Goal: Navigation & Orientation: Find specific page/section

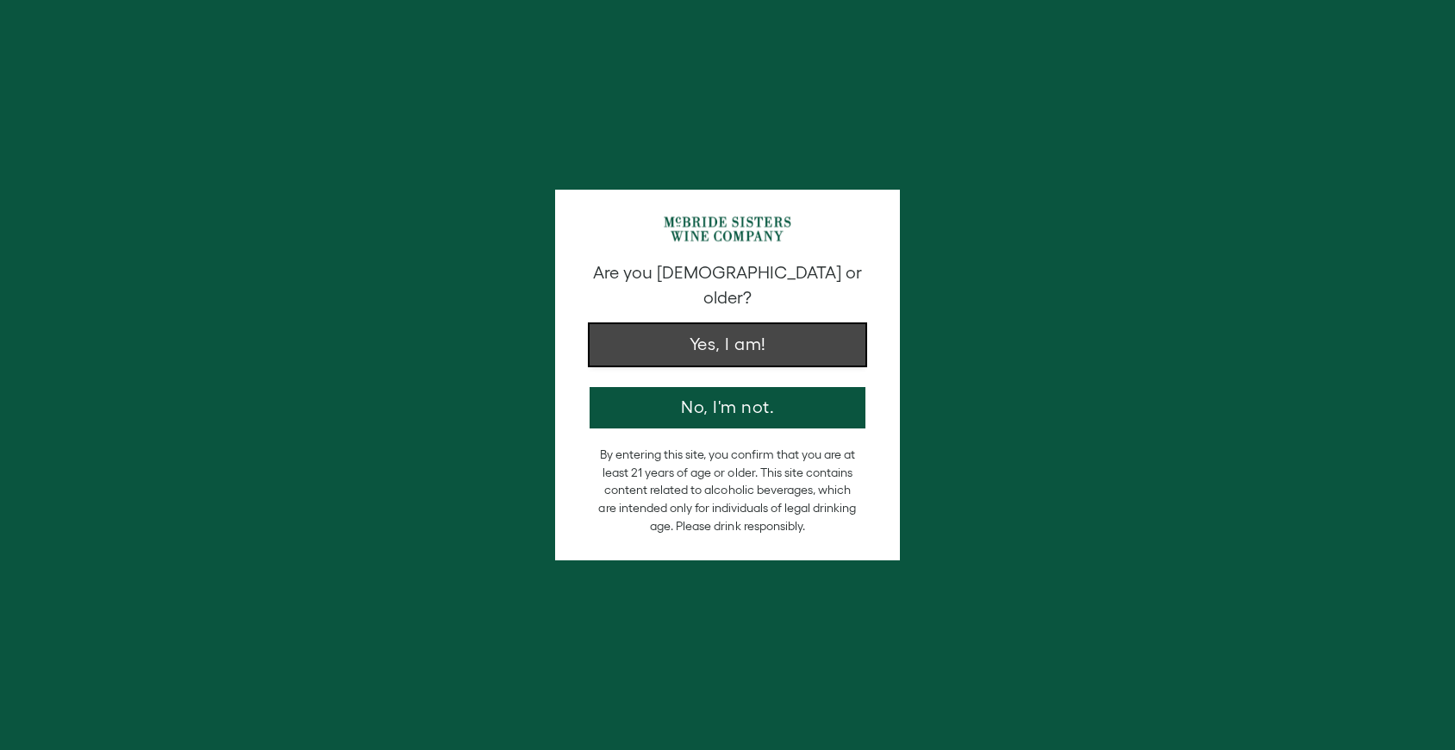
click at [672, 324] on button "Yes, I am!" at bounding box center [727, 344] width 276 height 41
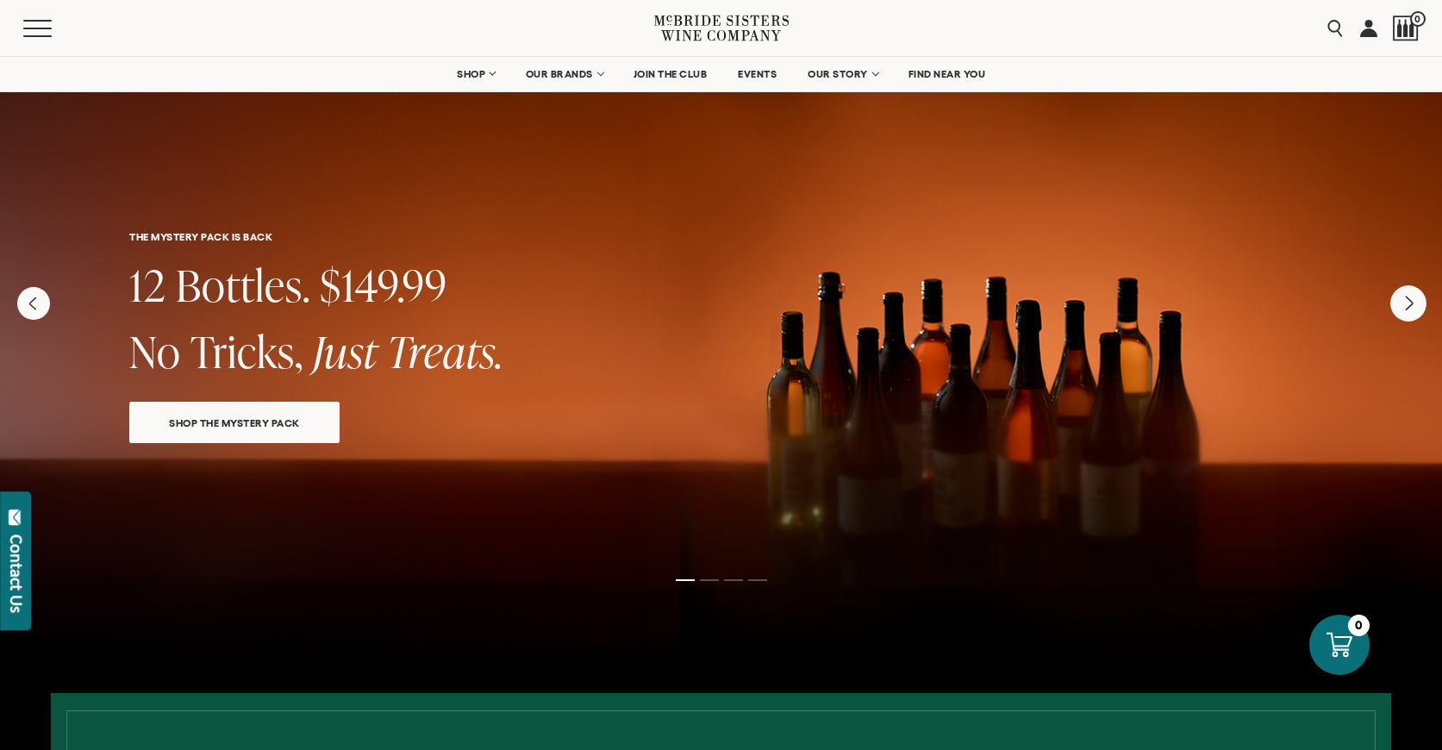
click at [1420, 303] on icon "Next" at bounding box center [1408, 303] width 36 height 36
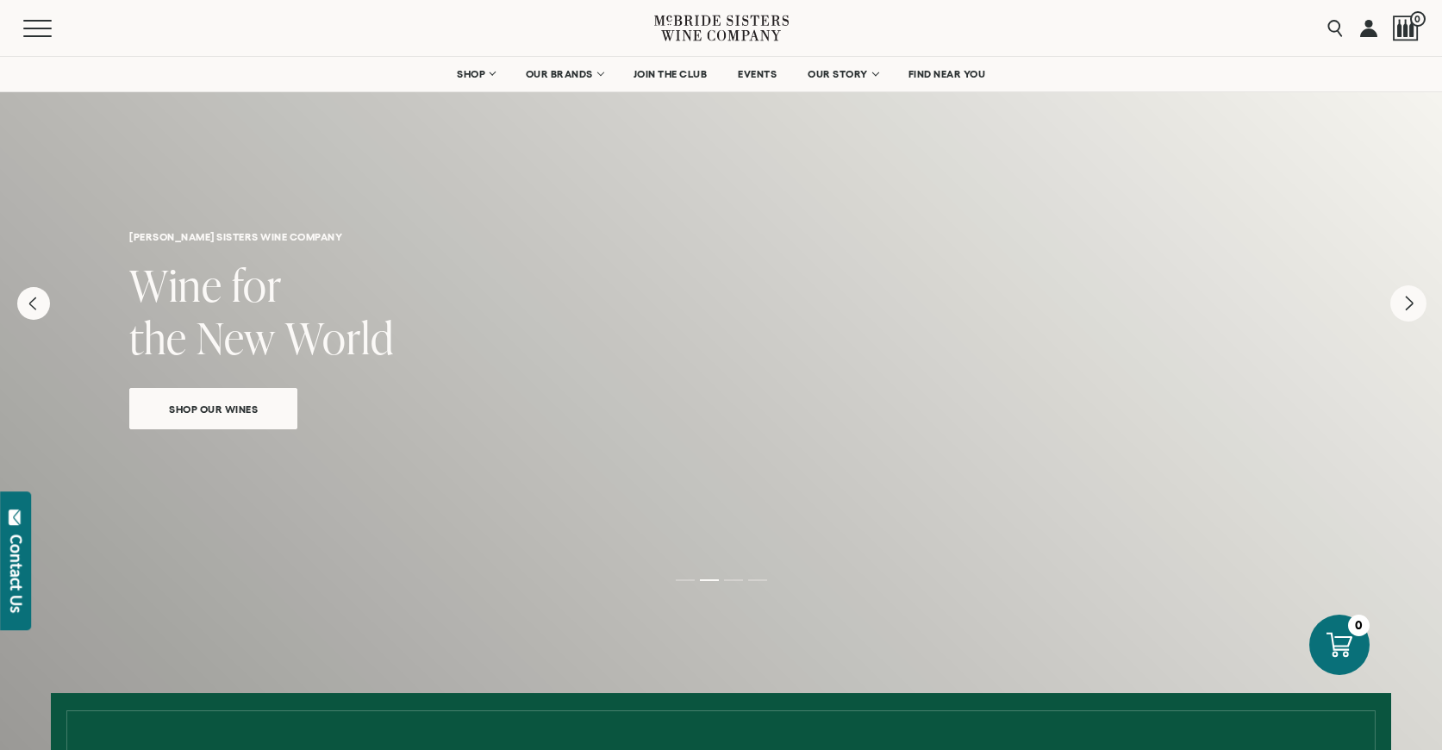
click at [1418, 303] on icon "Next" at bounding box center [1408, 303] width 36 height 36
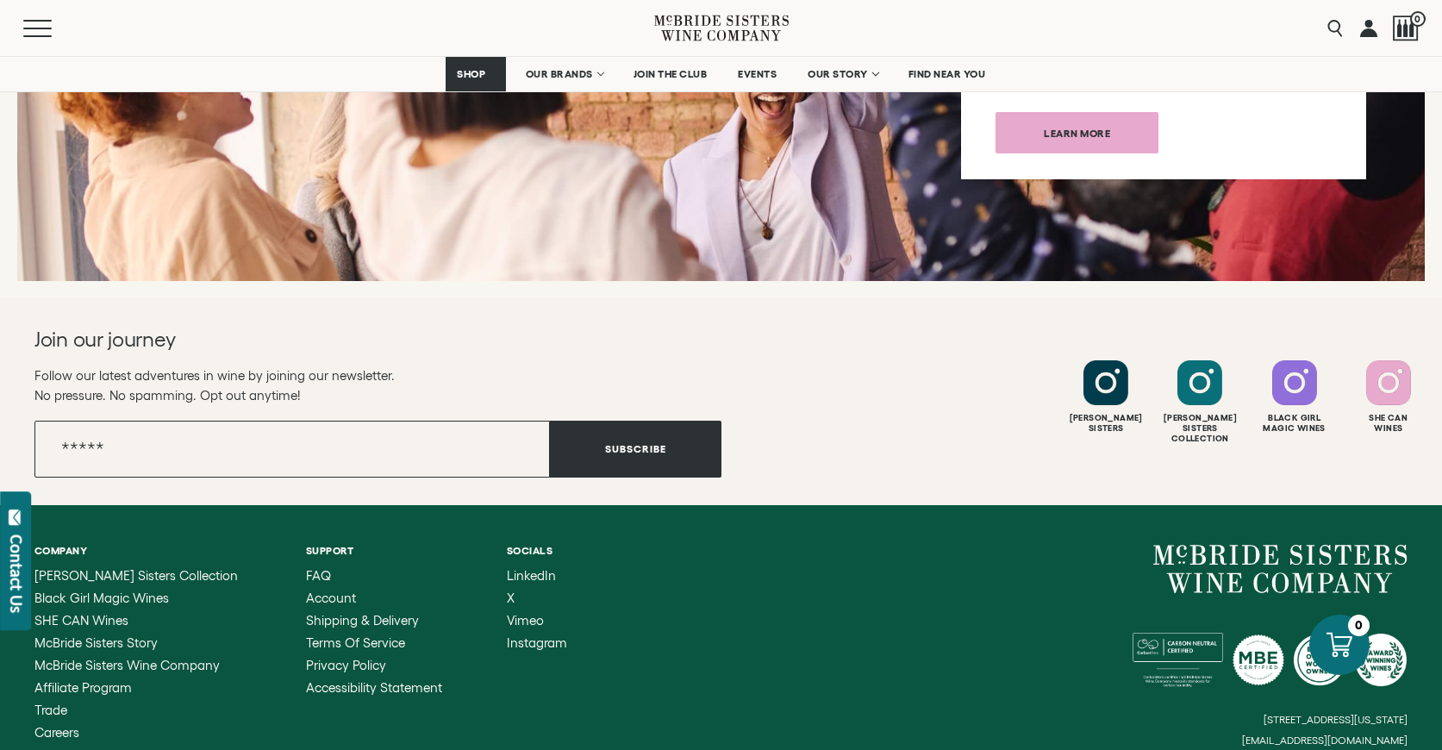
scroll to position [6776, 0]
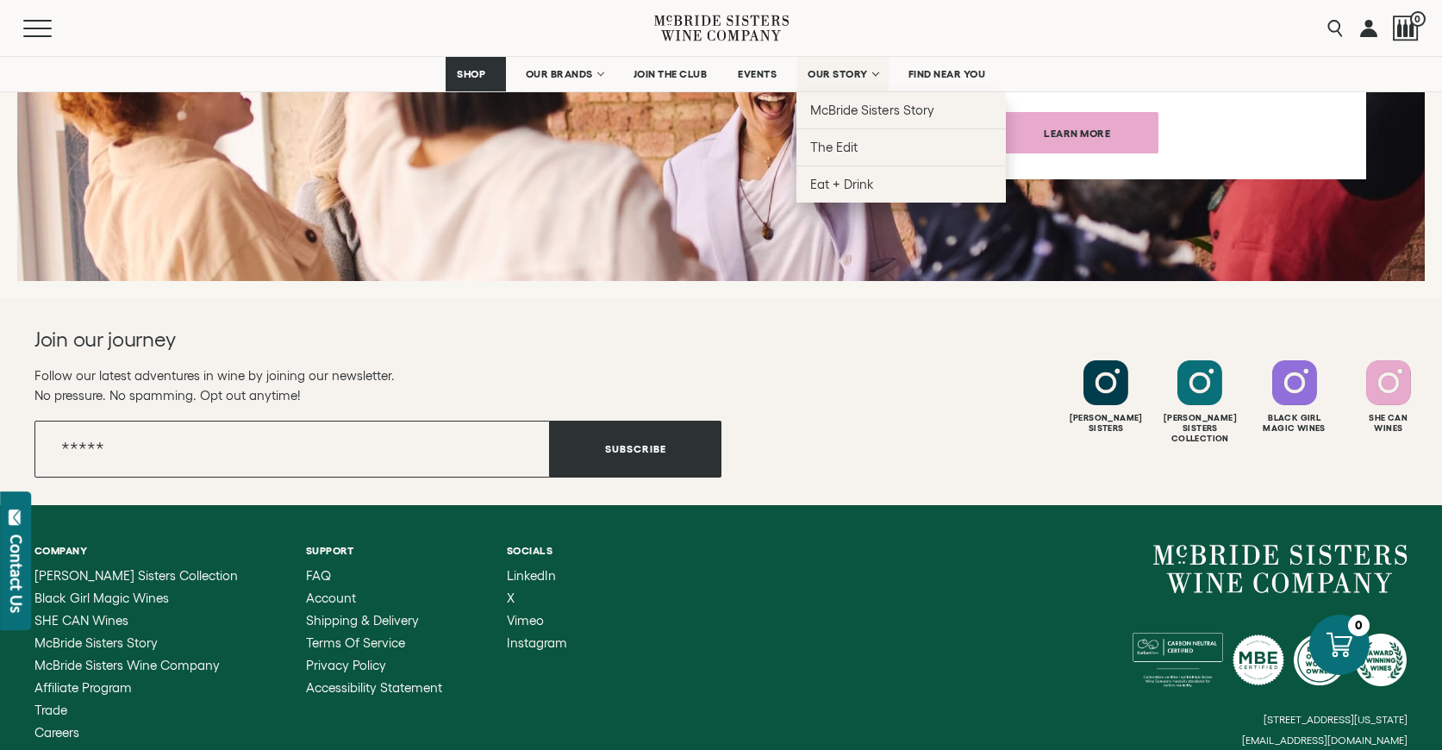
click at [845, 67] on link "OUR STORY" at bounding box center [842, 74] width 92 height 34
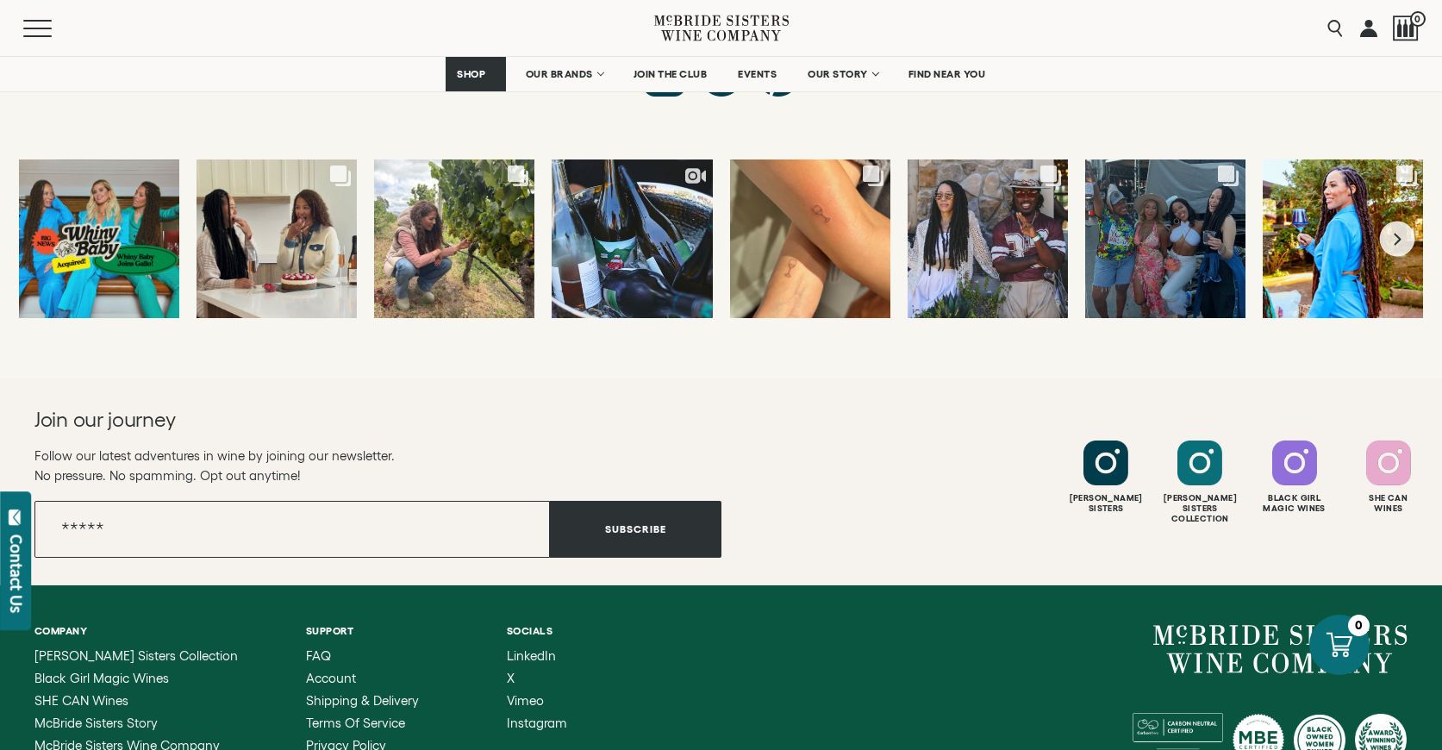
scroll to position [6635, 0]
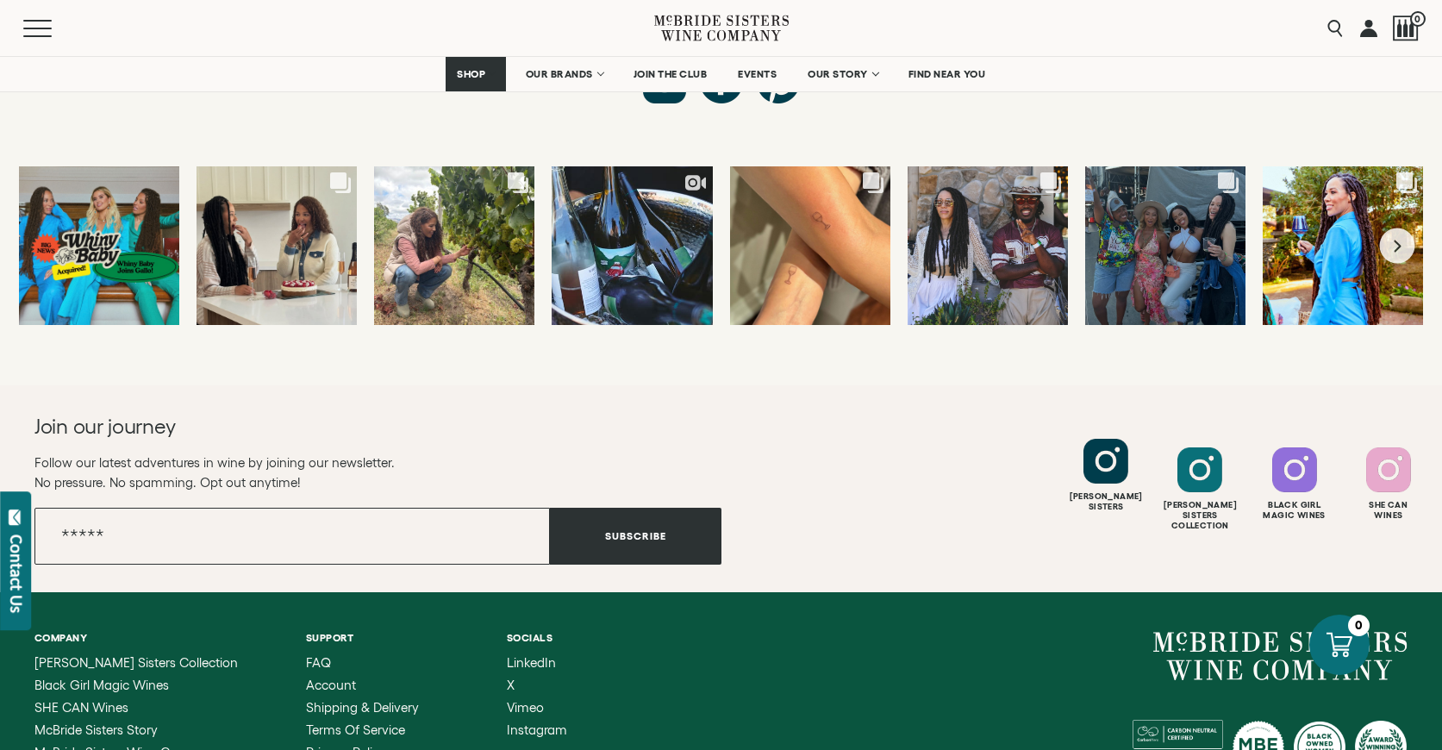
click at [1100, 439] on div at bounding box center [1105, 461] width 45 height 45
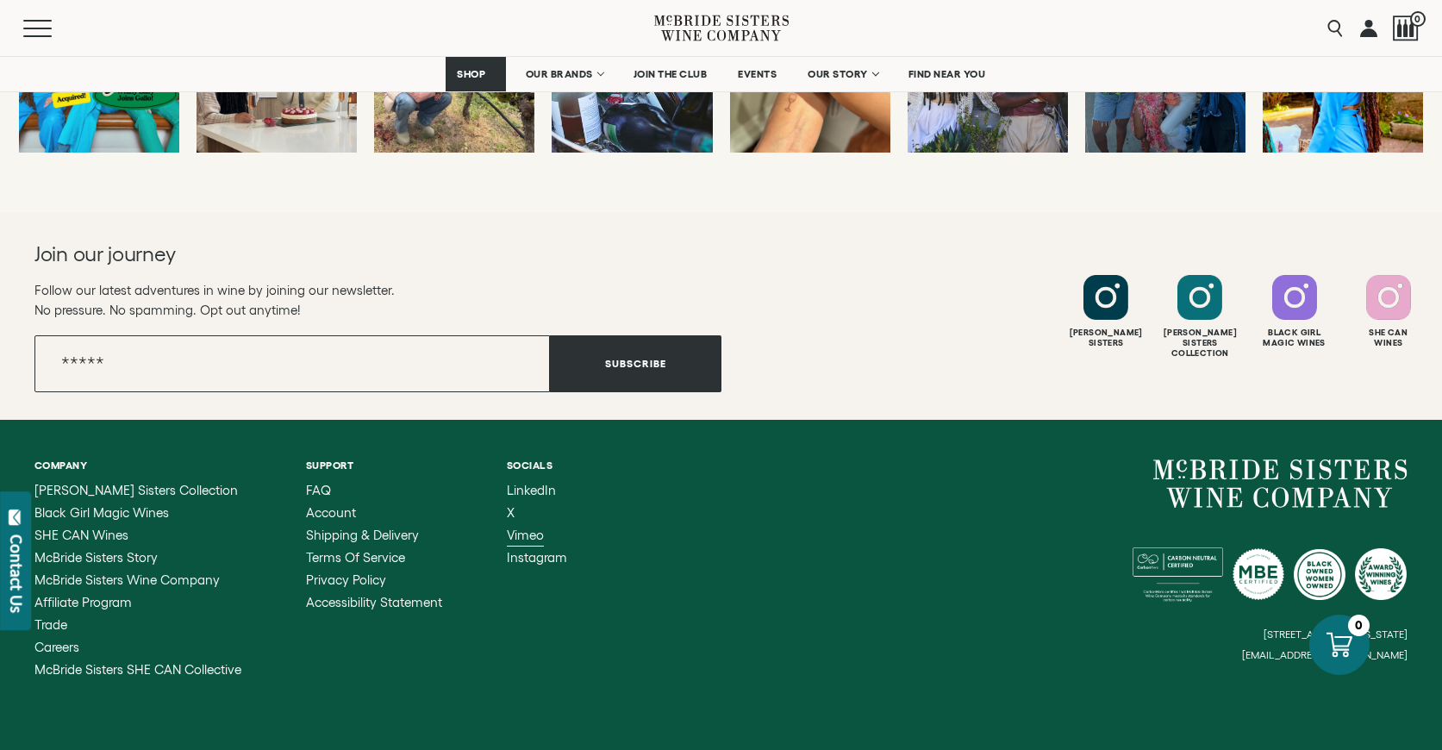
click at [520, 527] on span "Vimeo" at bounding box center [525, 534] width 37 height 15
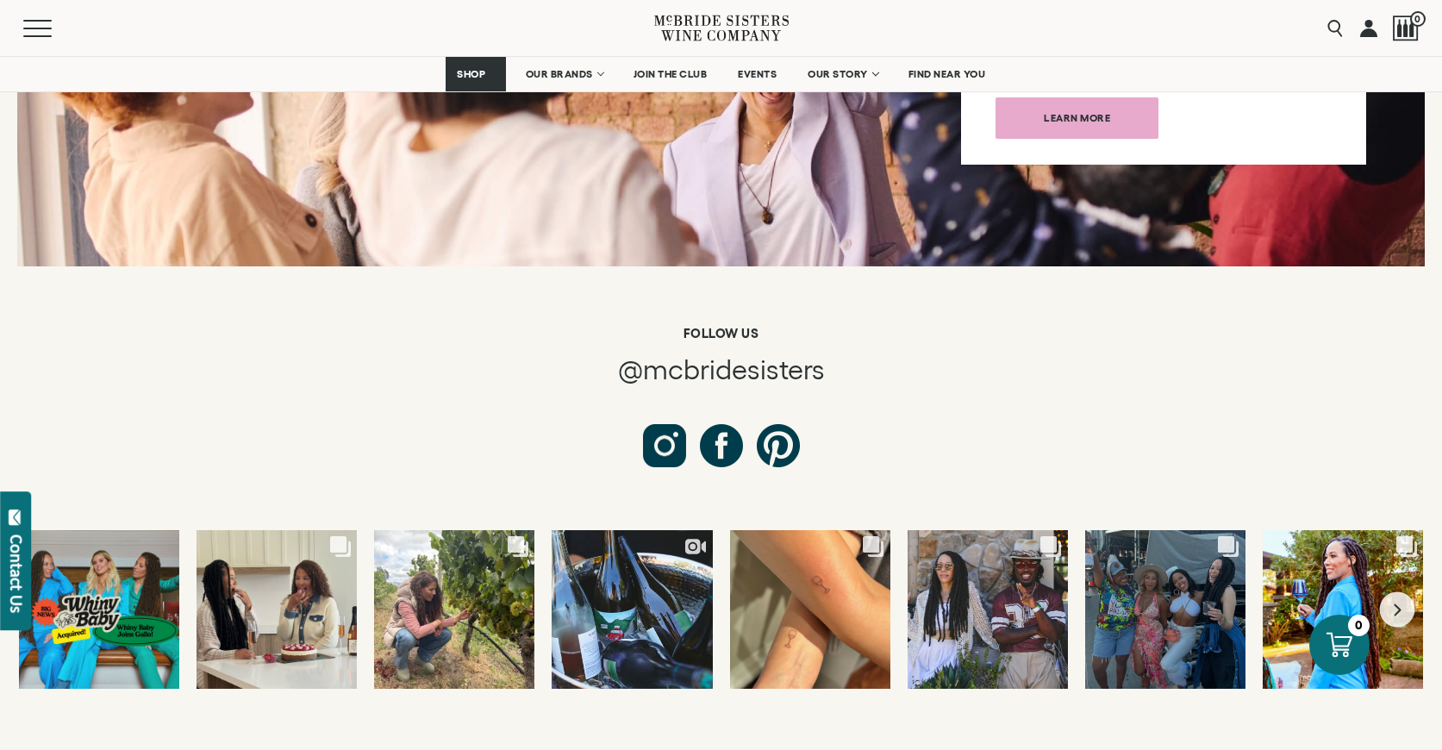
scroll to position [6118, 0]
